Goal: Navigation & Orientation: Find specific page/section

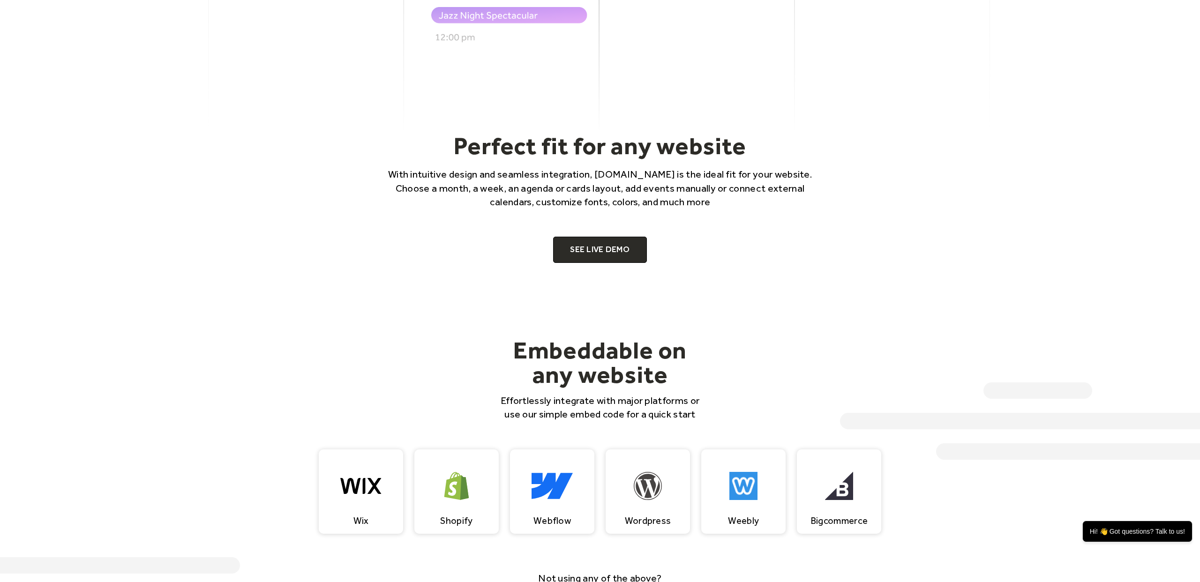
scroll to position [661, 0]
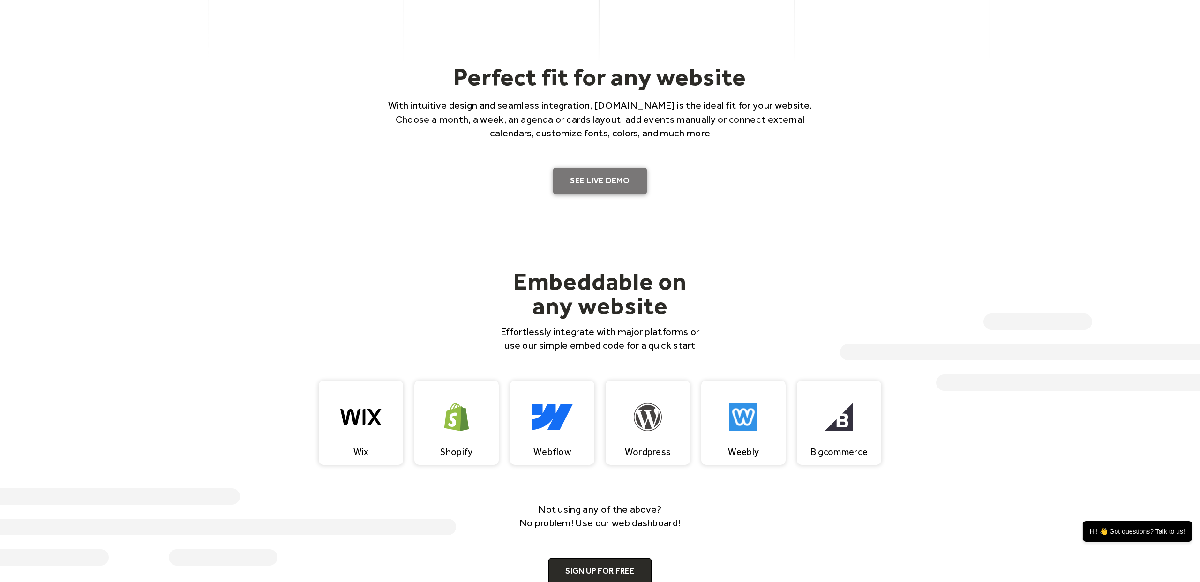
click at [590, 184] on link "SEE LIVE DEMO" at bounding box center [600, 181] width 94 height 26
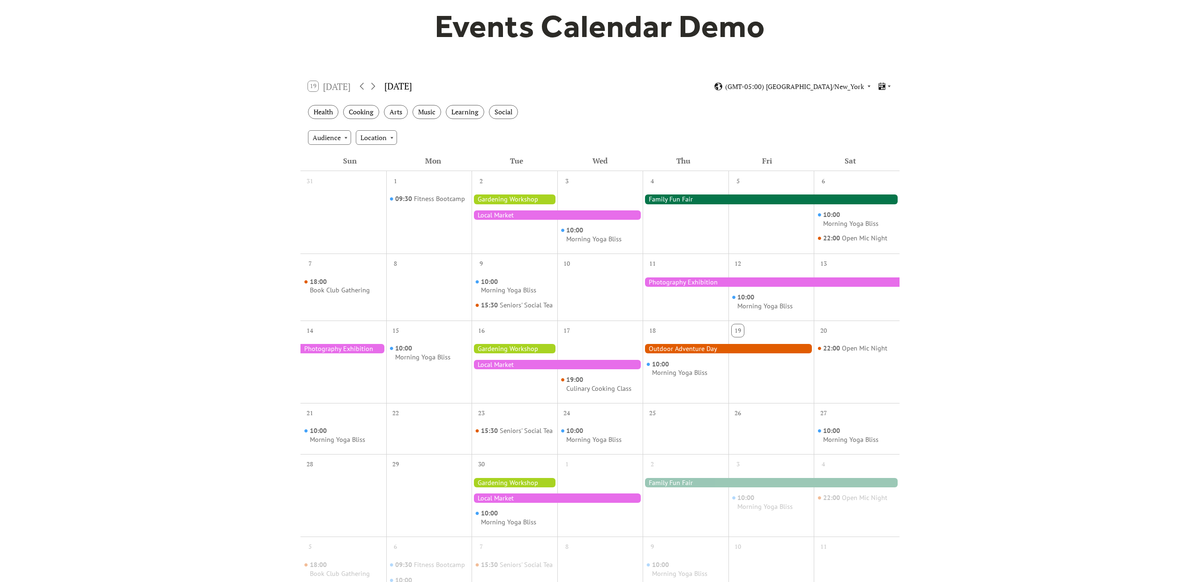
scroll to position [78, 0]
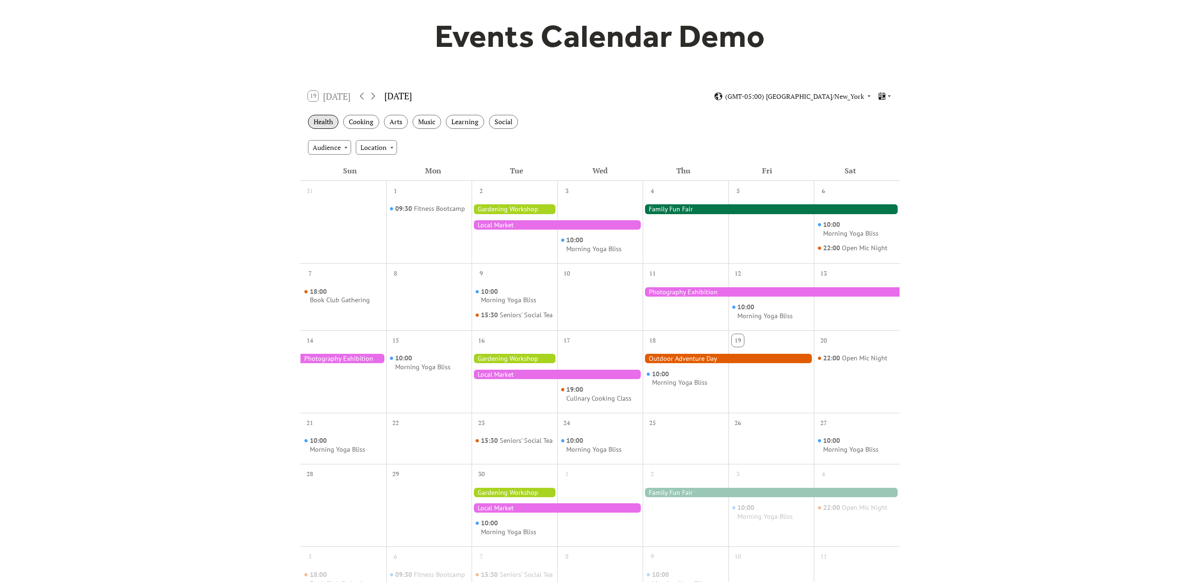
click at [323, 122] on div "Health" at bounding box center [323, 122] width 30 height 15
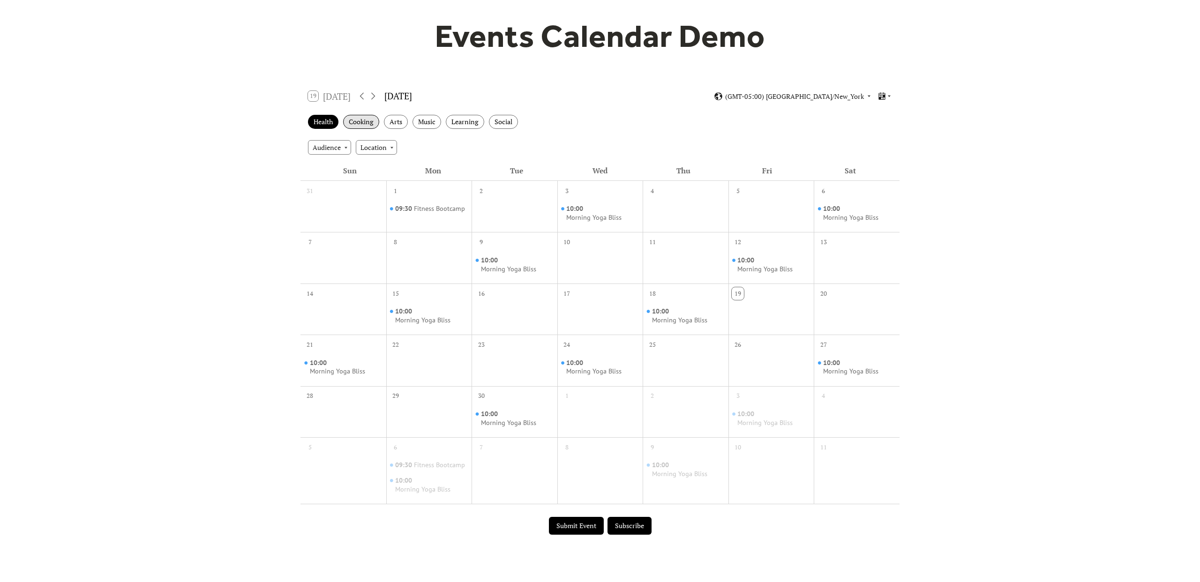
click at [362, 121] on div "Cooking" at bounding box center [361, 122] width 36 height 15
click at [406, 121] on div "Arts" at bounding box center [396, 122] width 24 height 15
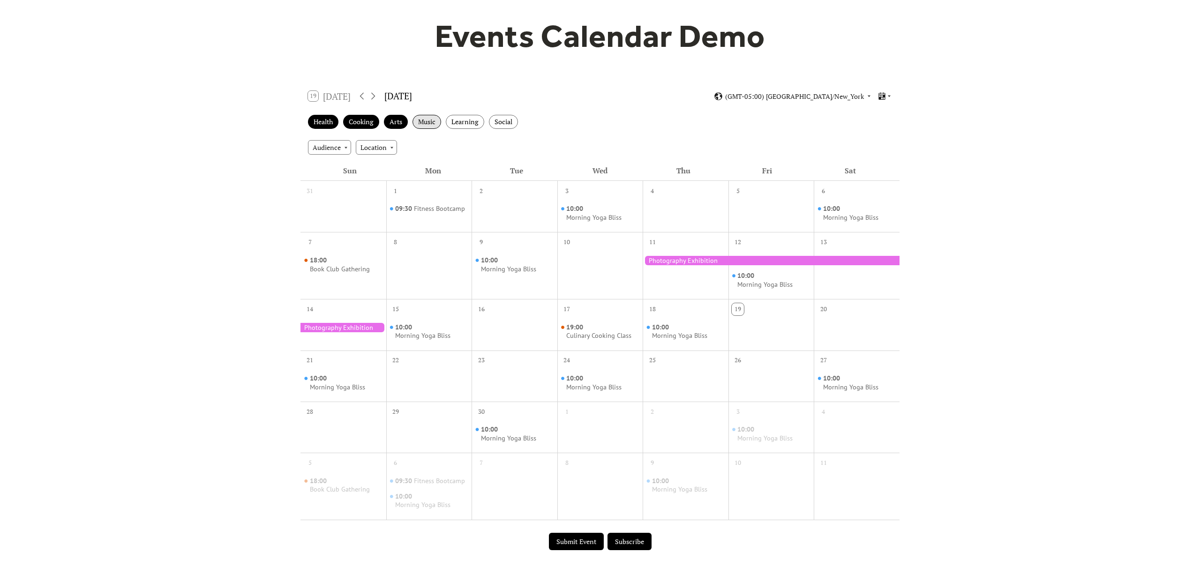
click at [433, 121] on div "Music" at bounding box center [427, 122] width 29 height 15
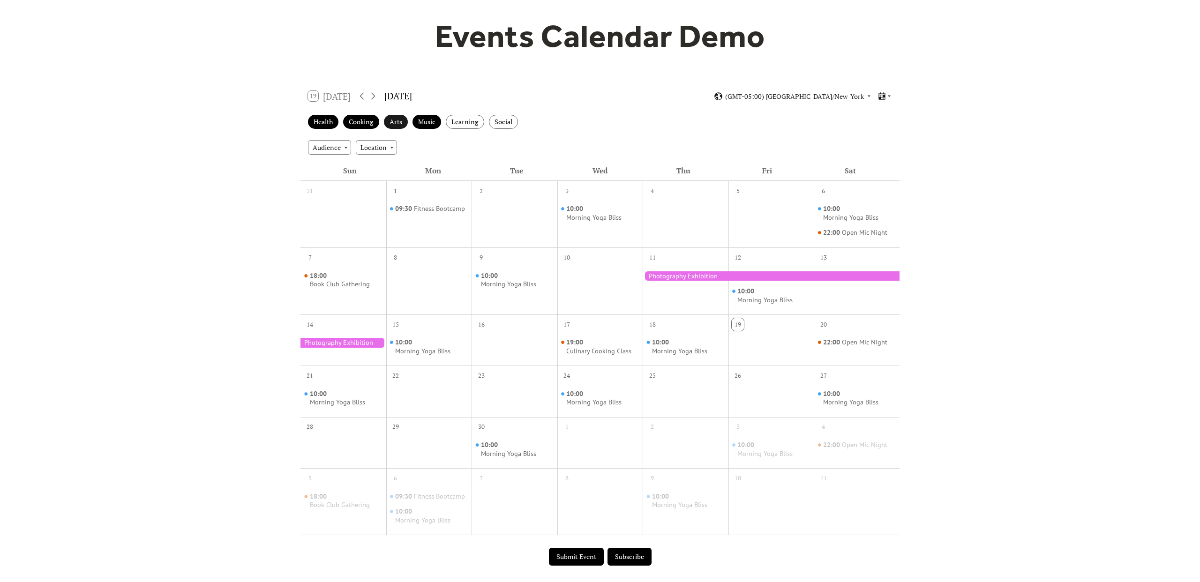
click at [401, 123] on div "Arts" at bounding box center [396, 122] width 24 height 15
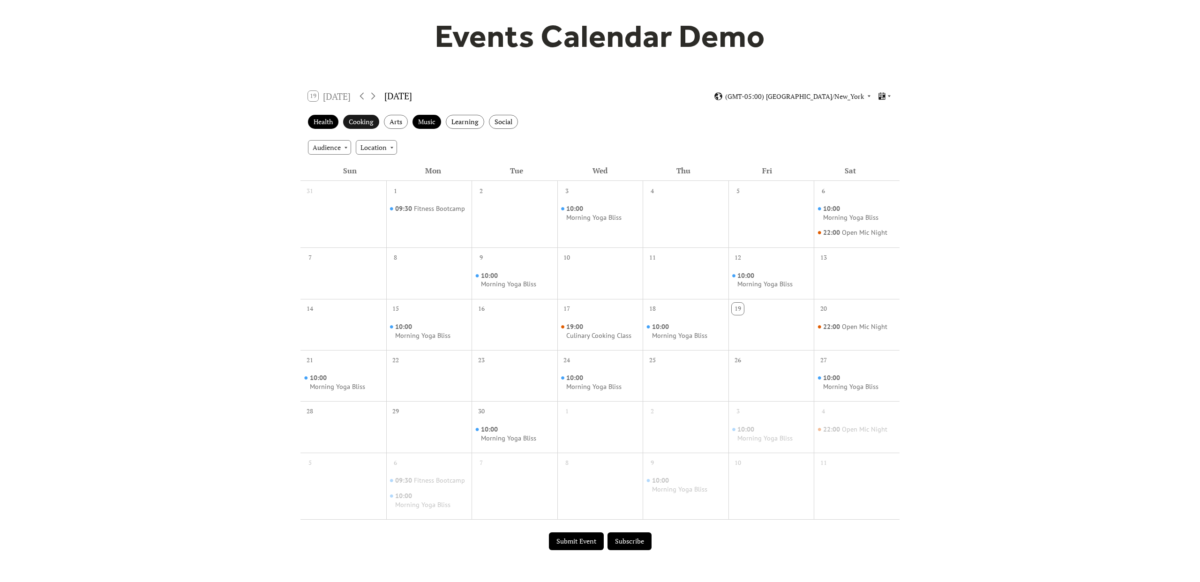
click at [373, 122] on div "Cooking" at bounding box center [361, 122] width 36 height 15
click at [331, 128] on div "Health" at bounding box center [323, 122] width 30 height 15
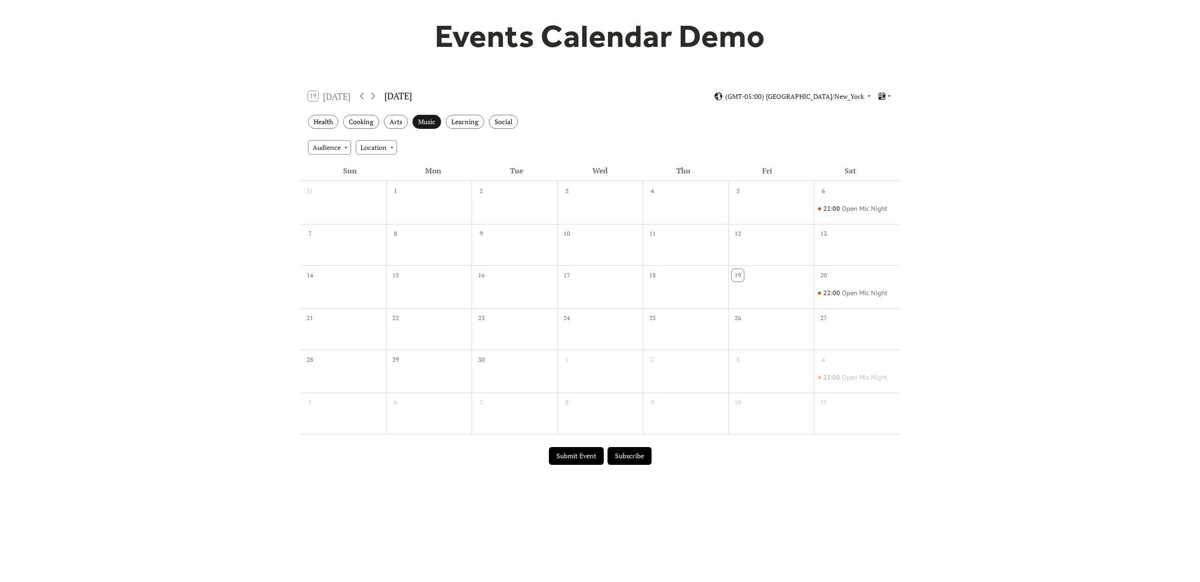
click at [423, 125] on div "Music" at bounding box center [427, 122] width 29 height 15
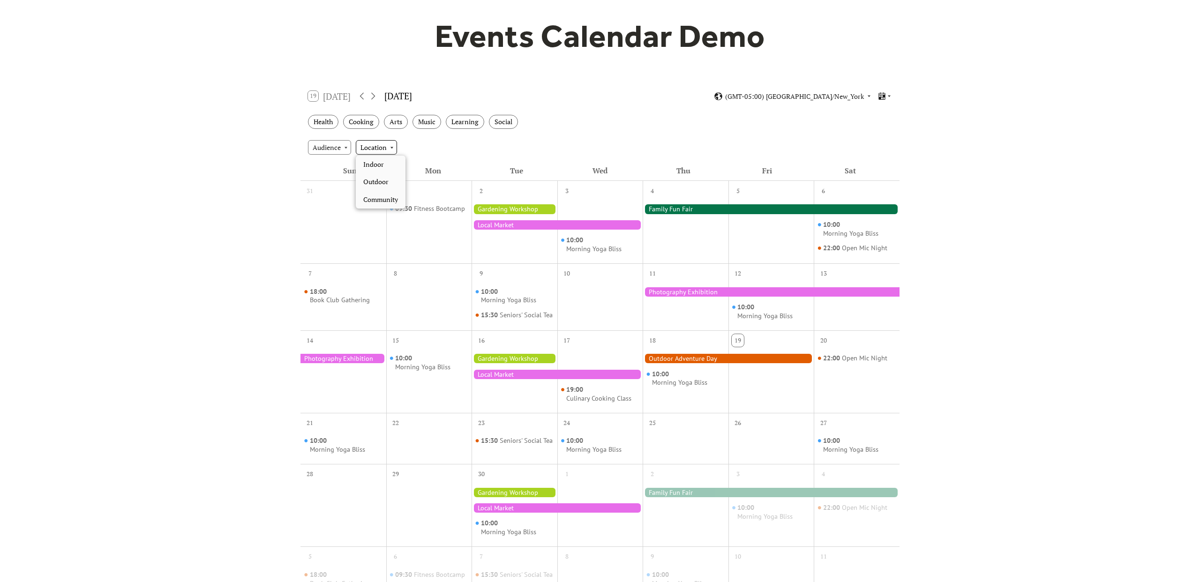
click at [359, 147] on div "Location" at bounding box center [376, 147] width 41 height 14
click at [379, 188] on div "Outdoor" at bounding box center [381, 182] width 50 height 18
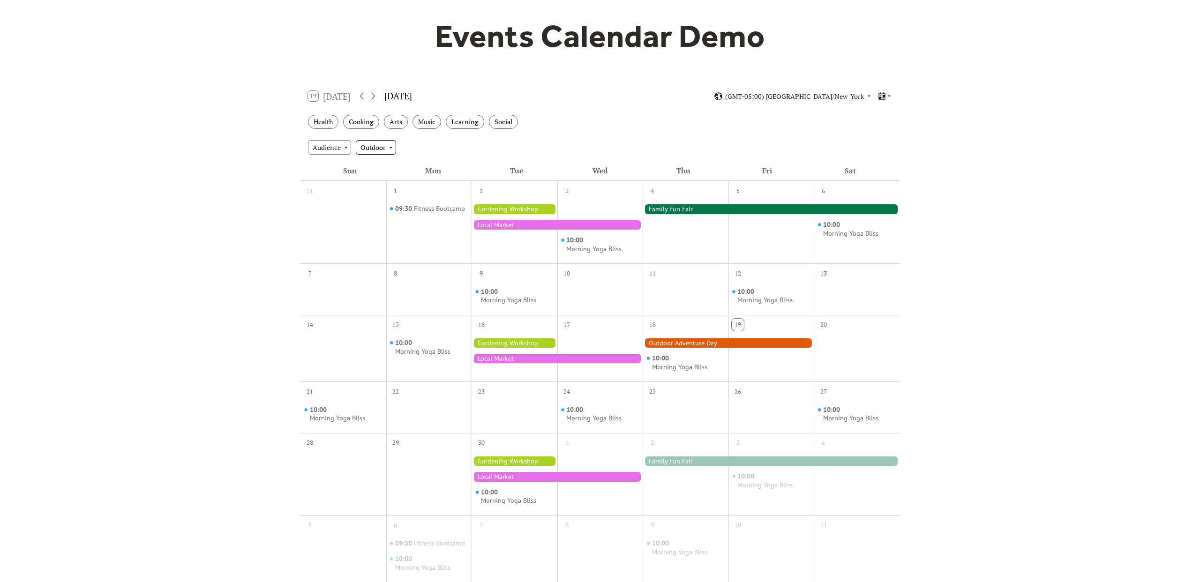
click at [384, 153] on div "Outdoor" at bounding box center [376, 147] width 40 height 14
click at [383, 162] on div "Clear" at bounding box center [381, 165] width 50 height 18
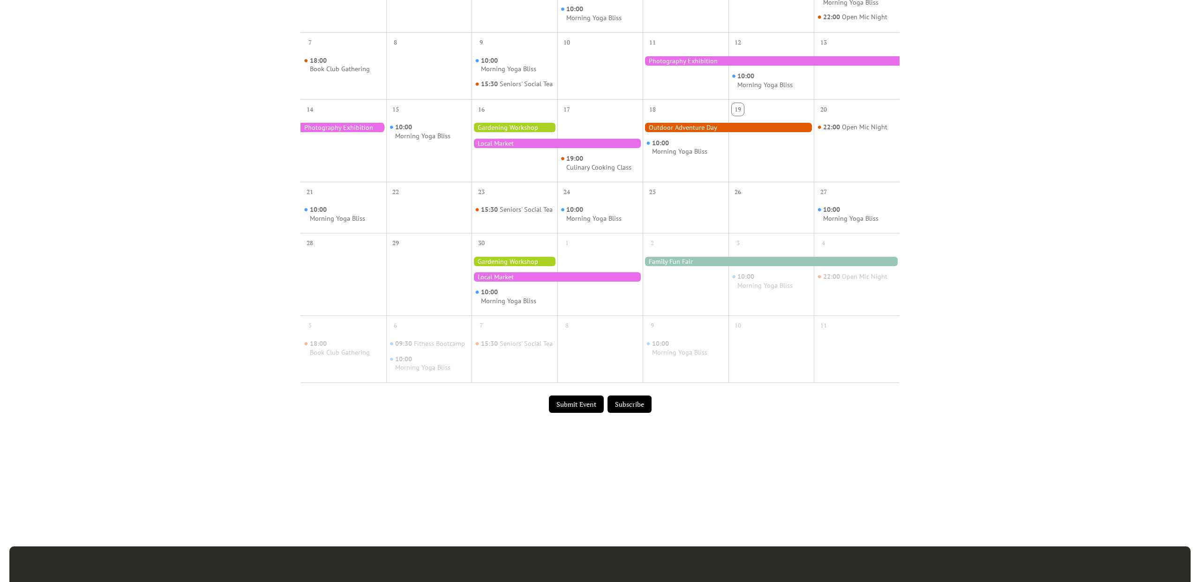
scroll to position [332, 0]
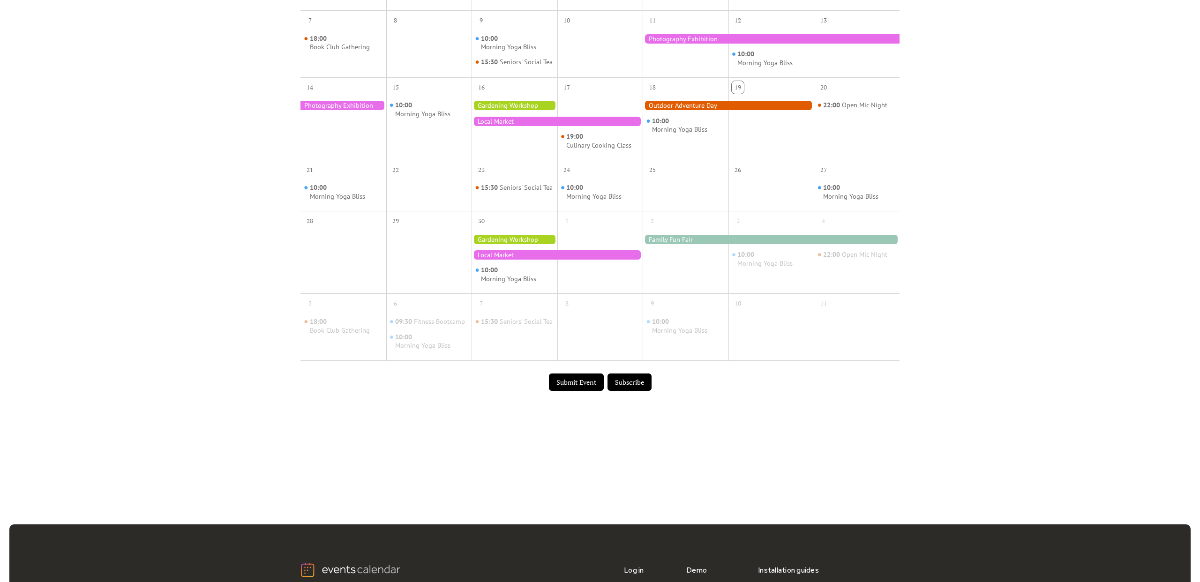
click at [580, 392] on button "Submit Event" at bounding box center [576, 383] width 55 height 18
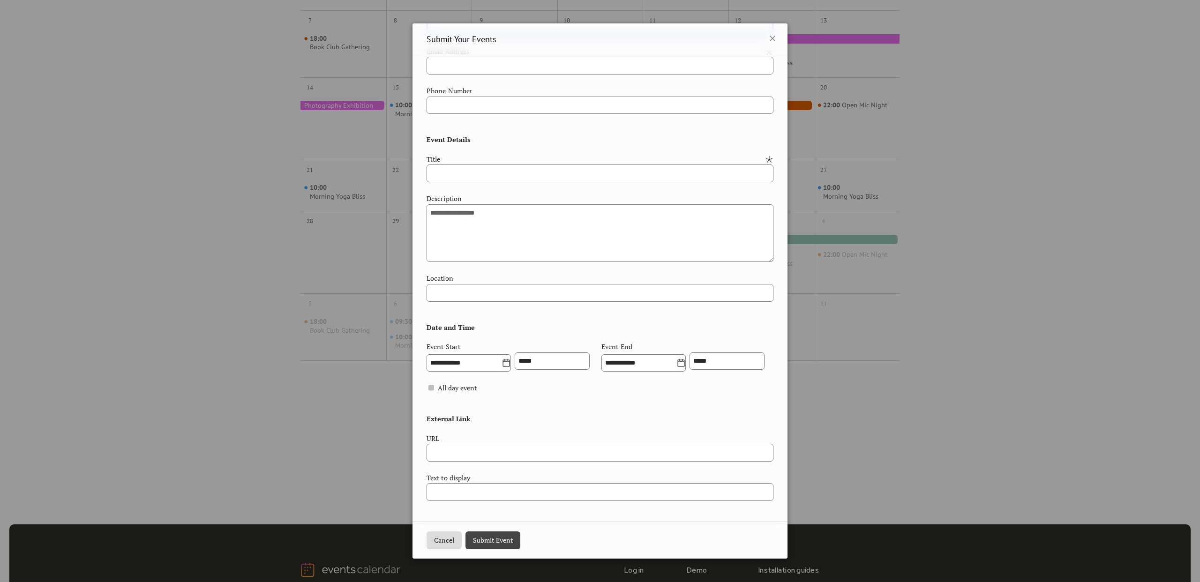
scroll to position [0, 0]
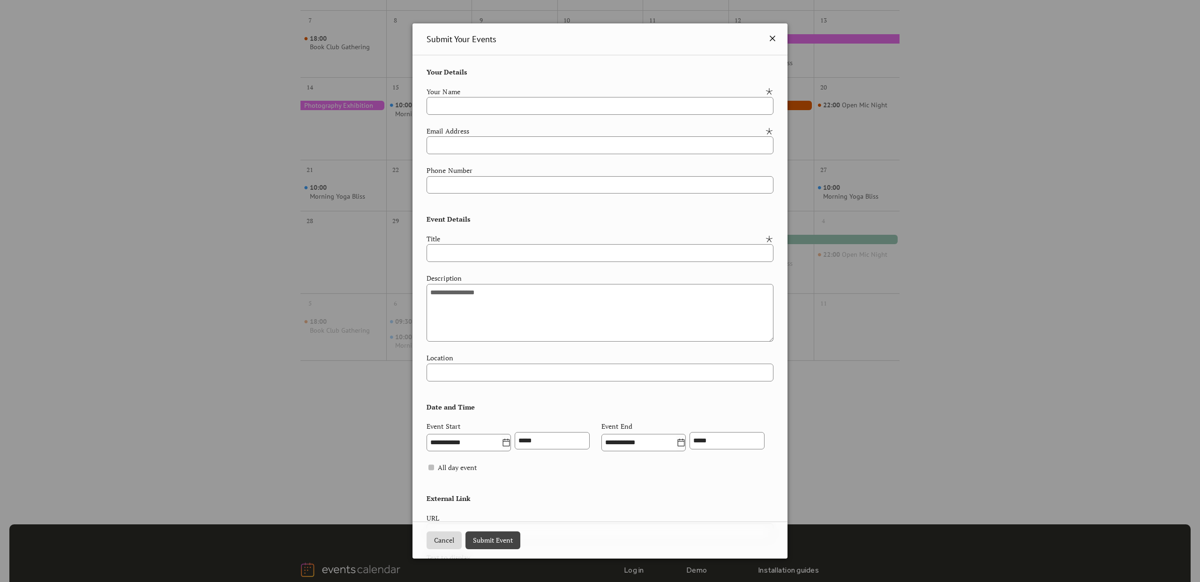
click at [773, 38] on icon at bounding box center [772, 38] width 11 height 11
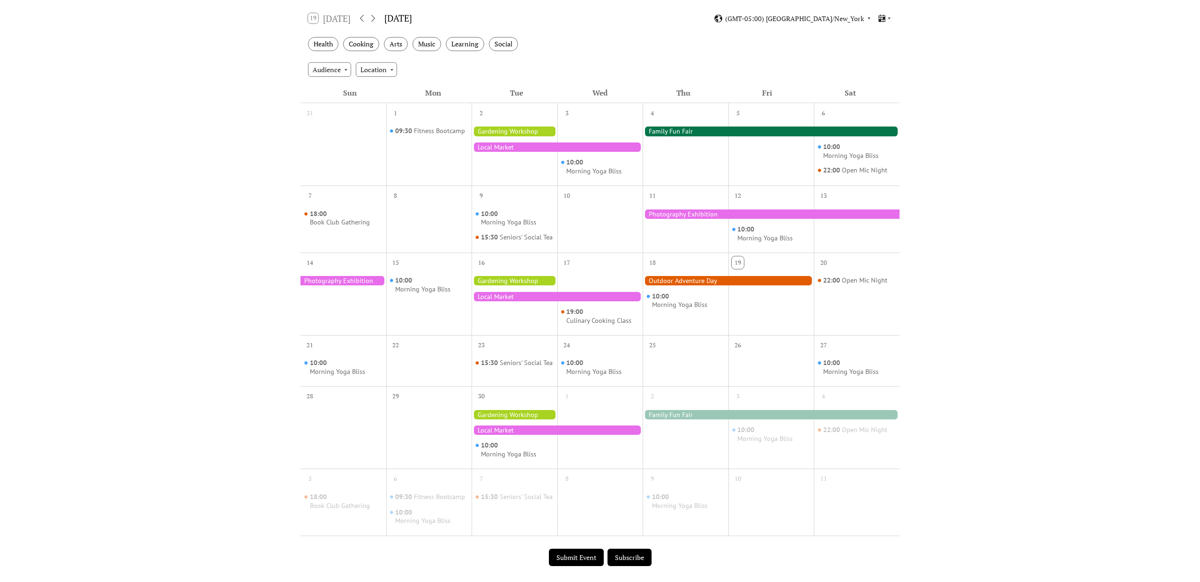
scroll to position [157, 0]
click at [502, 285] on div at bounding box center [515, 280] width 86 height 9
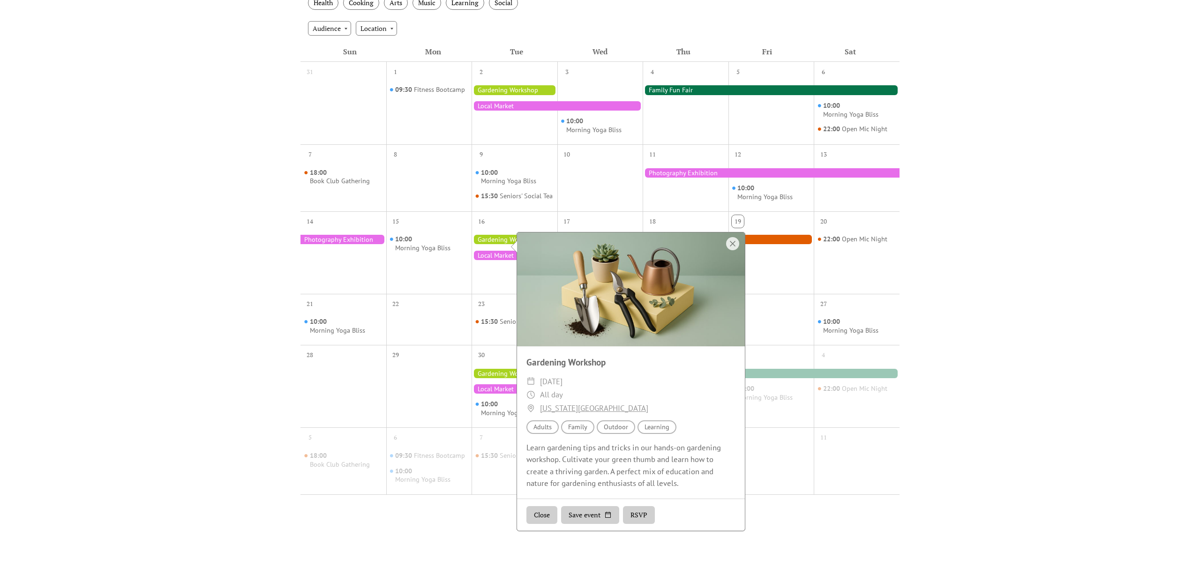
scroll to position [208, 0]
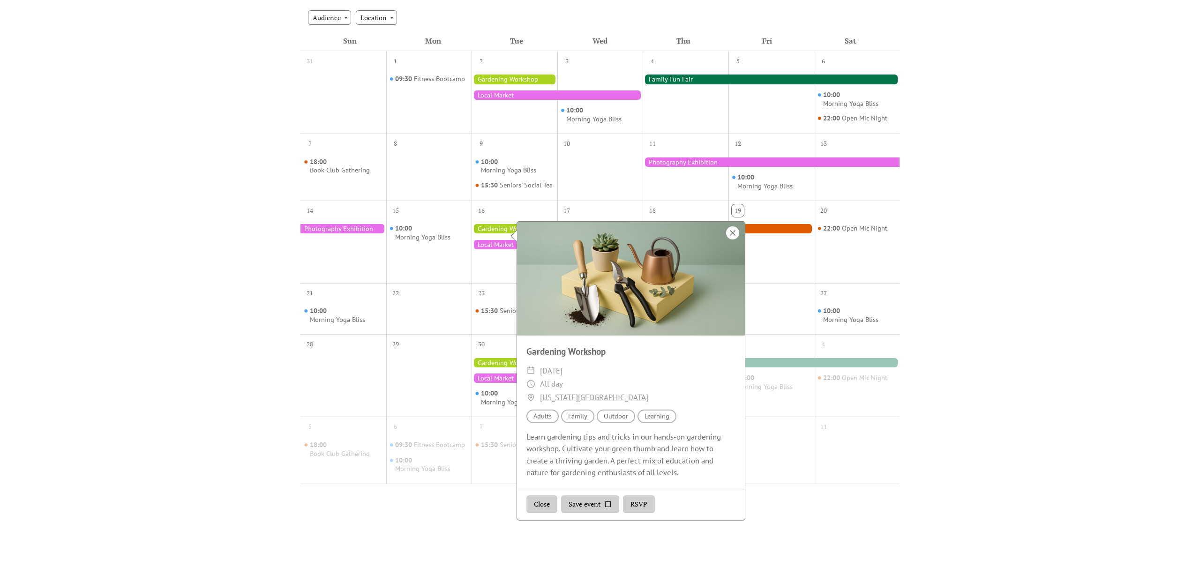
click at [733, 230] on div at bounding box center [732, 232] width 13 height 13
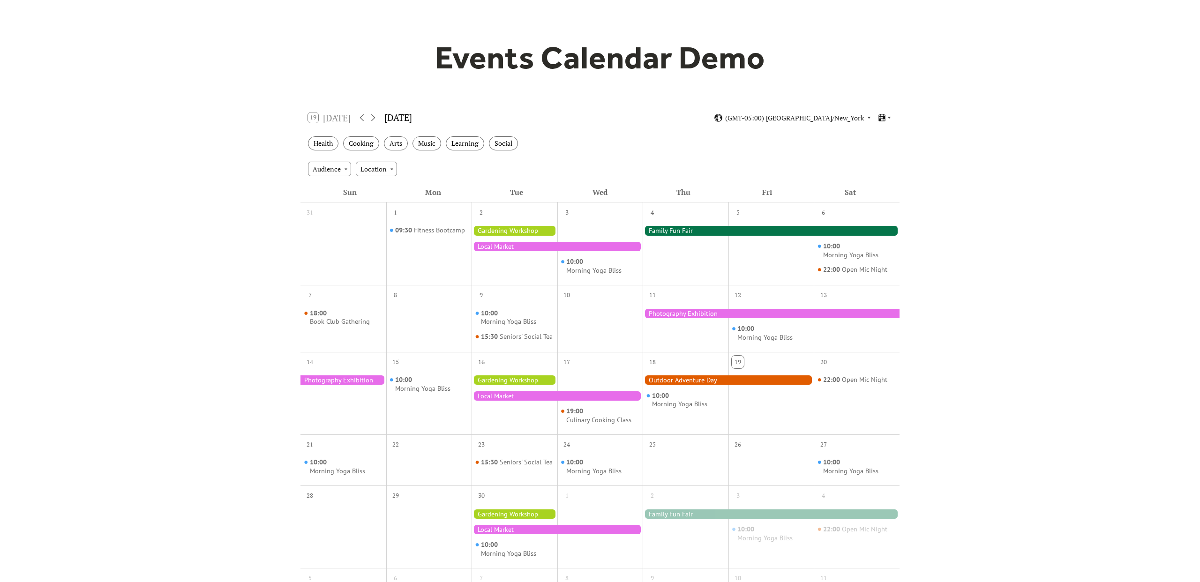
scroll to position [57, 0]
